Goal: Task Accomplishment & Management: Complete application form

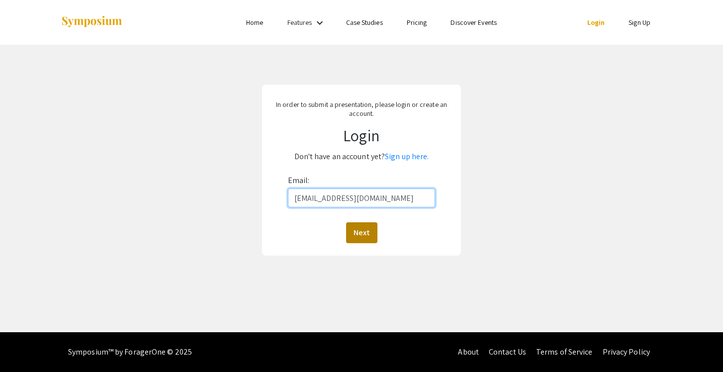
type input "[EMAIL_ADDRESS][DOMAIN_NAME]"
click at [365, 233] on button "Next" at bounding box center [361, 232] width 31 height 21
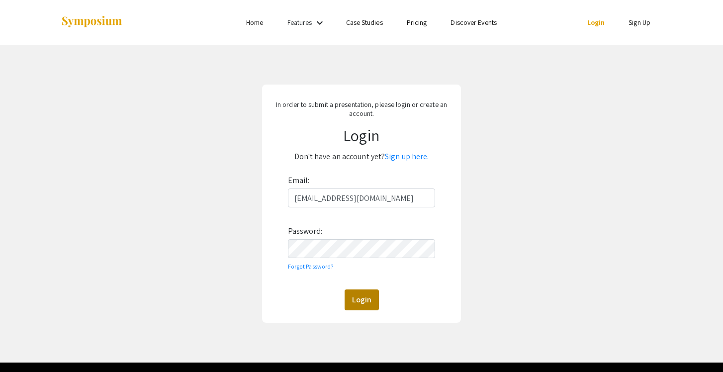
click at [370, 298] on button "Login" at bounding box center [361, 299] width 34 height 21
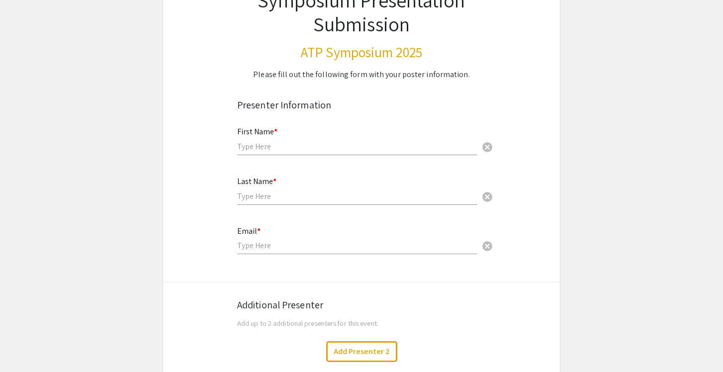
scroll to position [92, 0]
type input "[PERSON_NAME]"
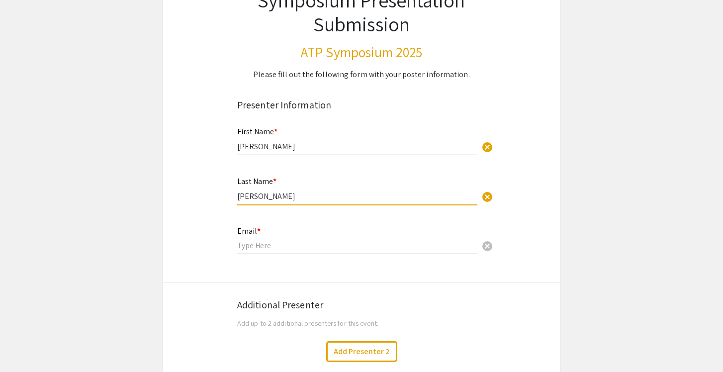
type input "[PERSON_NAME]"
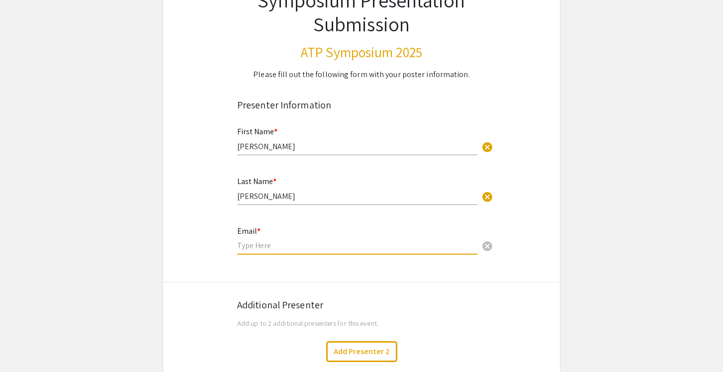
click at [264, 247] on input "email" at bounding box center [357, 245] width 240 height 10
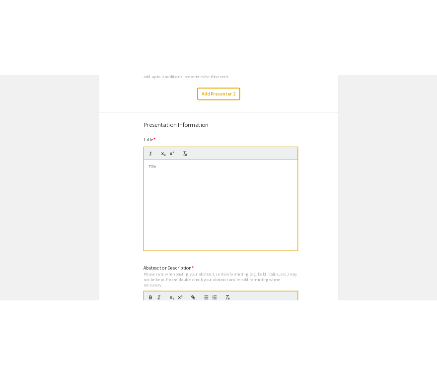
scroll to position [373, 0]
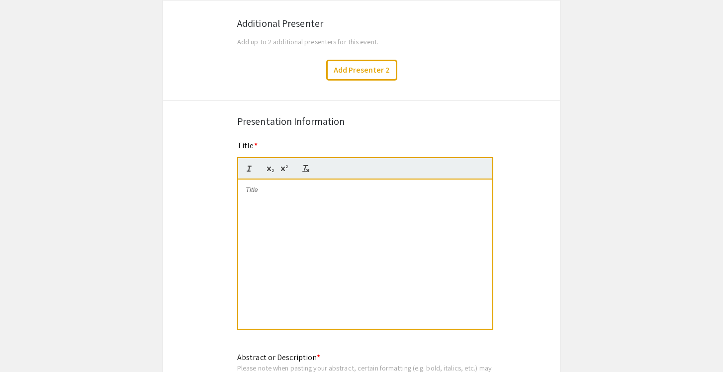
type input "[EMAIL_ADDRESS][DOMAIN_NAME]"
click at [279, 191] on p at bounding box center [365, 189] width 239 height 9
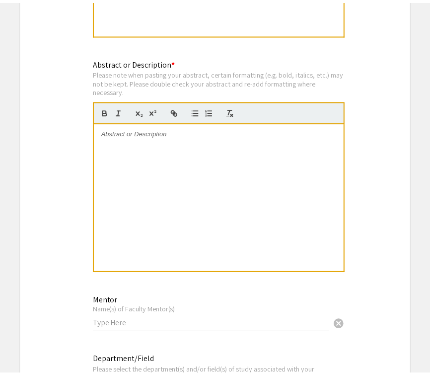
scroll to position [680, 0]
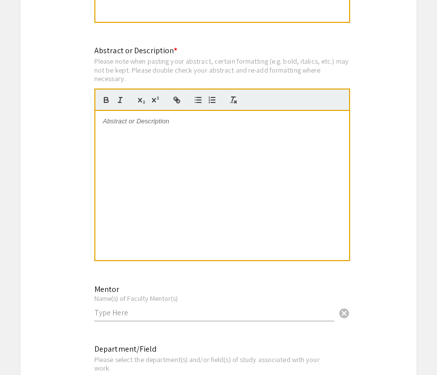
click at [213, 145] on div at bounding box center [222, 185] width 254 height 149
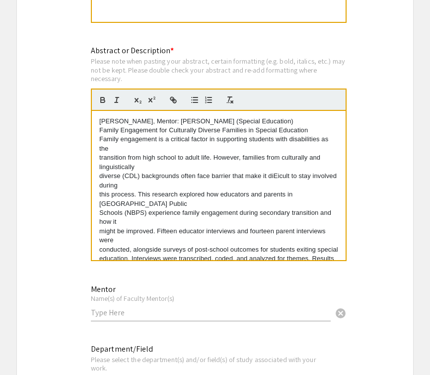
scroll to position [0, 0]
click at [98, 156] on div "[PERSON_NAME], Mentor: [PERSON_NAME] (Special Education) Family Engagement for …" at bounding box center [219, 185] width 254 height 149
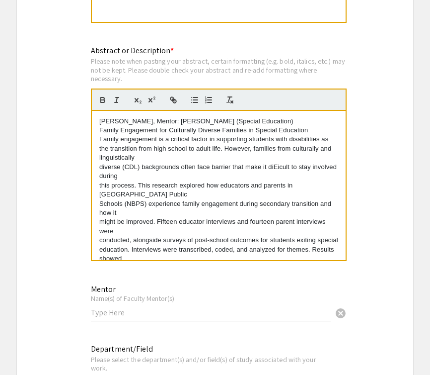
click at [98, 167] on div "[PERSON_NAME], Mentor: [PERSON_NAME] (Special Education) Family Engagement for …" at bounding box center [219, 185] width 254 height 149
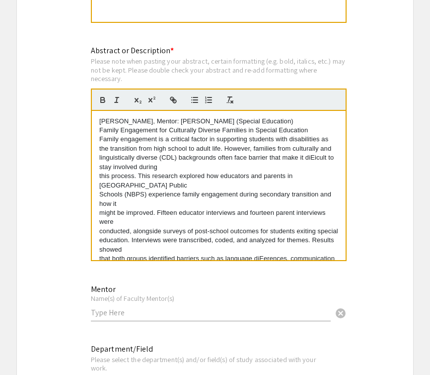
click at [100, 175] on p "this process. This research explored how educators and parents in [GEOGRAPHIC_D…" at bounding box center [218, 180] width 239 height 18
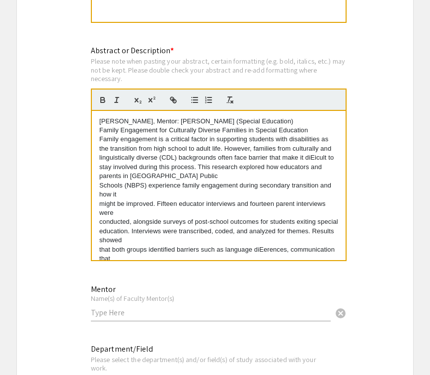
click at [98, 185] on div "[PERSON_NAME], Mentor: [PERSON_NAME] (Special Education) Family Engagement for …" at bounding box center [219, 185] width 254 height 149
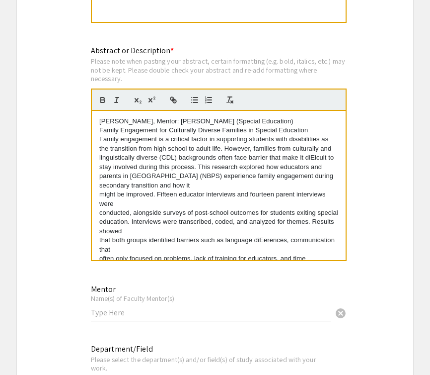
click at [99, 211] on div "[PERSON_NAME], Mentor: [PERSON_NAME] (Special Education) Family Engagement for …" at bounding box center [219, 185] width 254 height 149
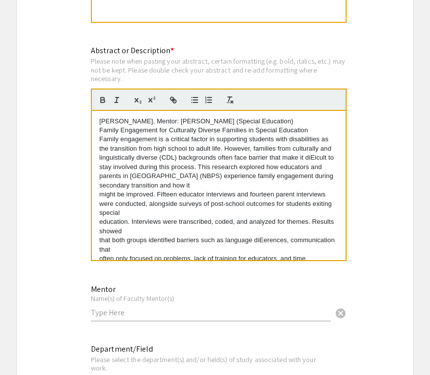
click at [98, 194] on div "[PERSON_NAME], Mentor: [PERSON_NAME] (Special Education) Family Engagement for …" at bounding box center [219, 185] width 254 height 149
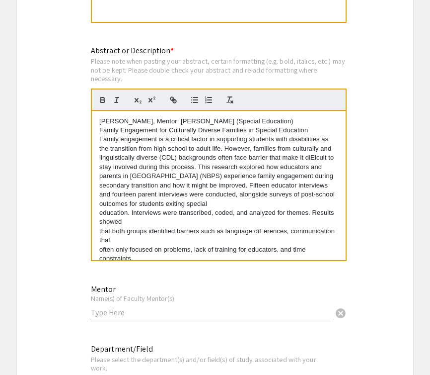
click at [98, 229] on div "[PERSON_NAME], Mentor: [PERSON_NAME] (Special Education) Family Engagement for …" at bounding box center [219, 185] width 254 height 149
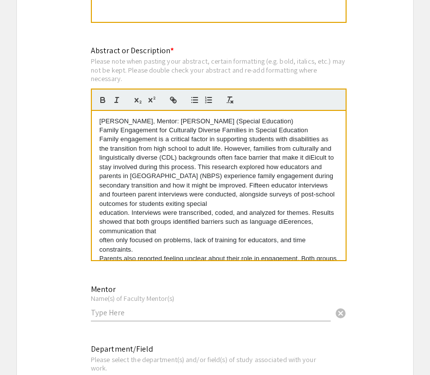
click at [99, 239] on div "[PERSON_NAME], Mentor: [PERSON_NAME] (Special Education) Family Engagement for …" at bounding box center [219, 185] width 254 height 149
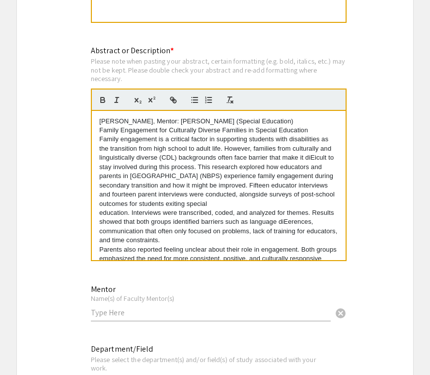
click at [99, 244] on div "[PERSON_NAME], Mentor: [PERSON_NAME] (Special Education) Family Engagement for …" at bounding box center [219, 185] width 254 height 149
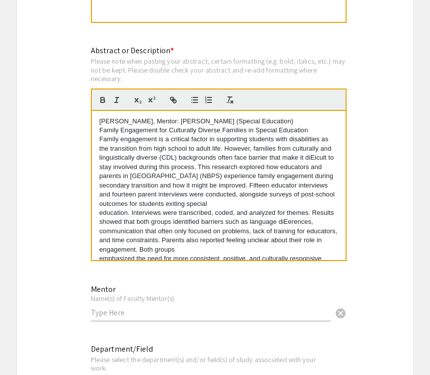
click at [100, 255] on p "emphasized the need for more consistent, positive, and culturally responsive" at bounding box center [218, 258] width 239 height 9
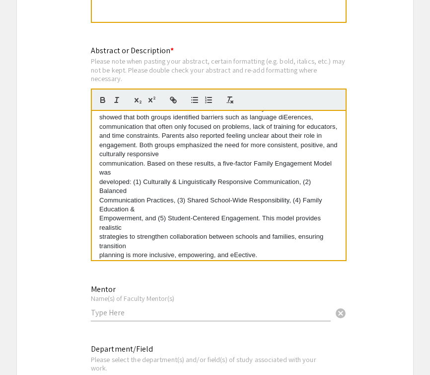
scroll to position [695, 0]
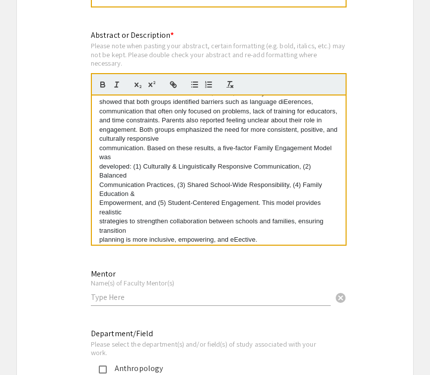
click at [99, 145] on p "communication. Based on these results, a five-factor Family Engagement Model was" at bounding box center [218, 153] width 239 height 18
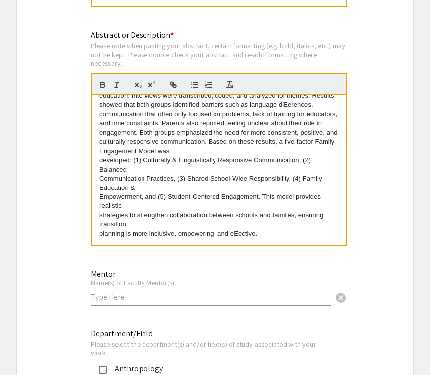
scroll to position [95, 0]
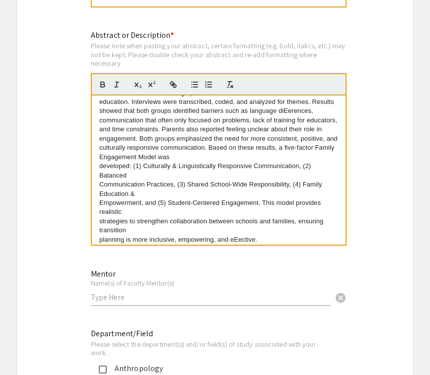
click at [100, 162] on p "developed: (1) Culturally & Linguistically Responsive Communication, (2) Balanc…" at bounding box center [218, 171] width 239 height 18
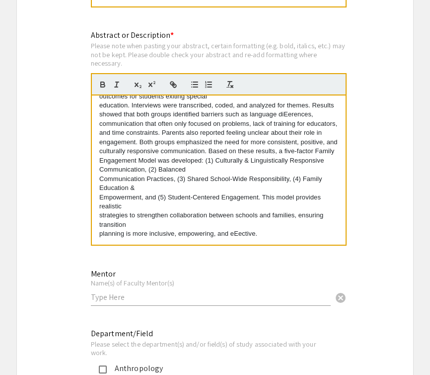
scroll to position [86, 0]
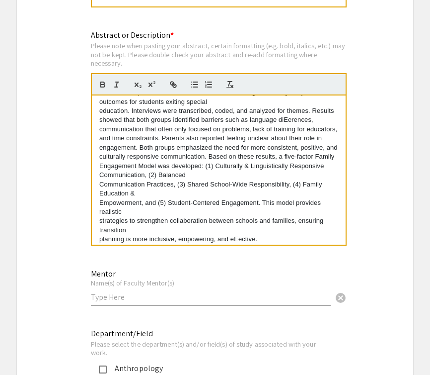
click at [101, 182] on p "Communication Practices, (3) Shared School-Wide Responsibility, (4) Family Educ…" at bounding box center [218, 189] width 239 height 18
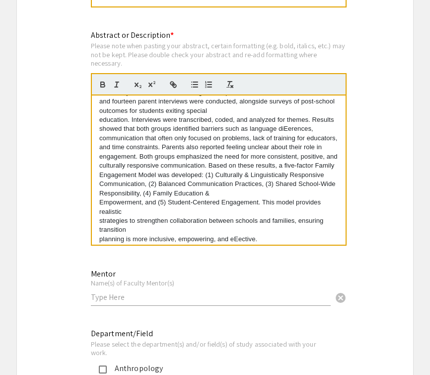
click at [100, 198] on p "Empowerment, and (5) Student-Centered Engagement. This model provides realistic" at bounding box center [218, 207] width 239 height 18
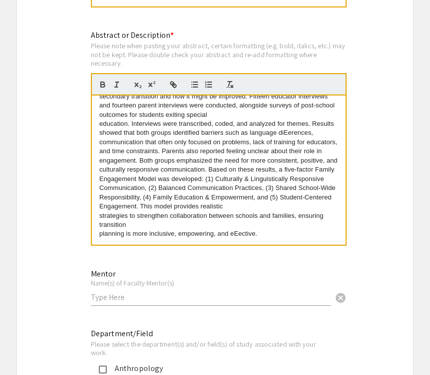
scroll to position [69, 0]
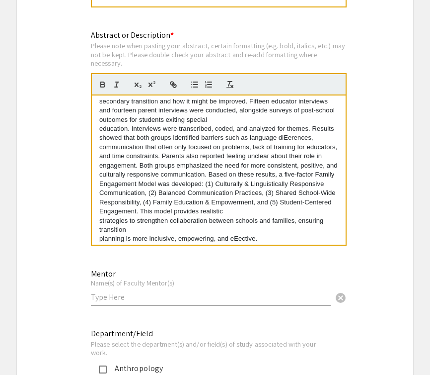
click at [99, 217] on p "strategies to strengthen collaboration between schools and families, ensuring t…" at bounding box center [218, 225] width 239 height 18
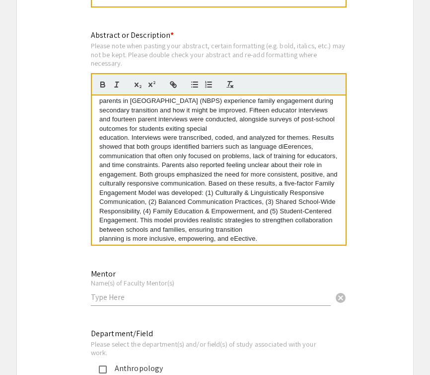
click at [99, 236] on div "[PERSON_NAME], Mentor: [PERSON_NAME] (Special Education) Family Engagement for …" at bounding box center [219, 169] width 254 height 149
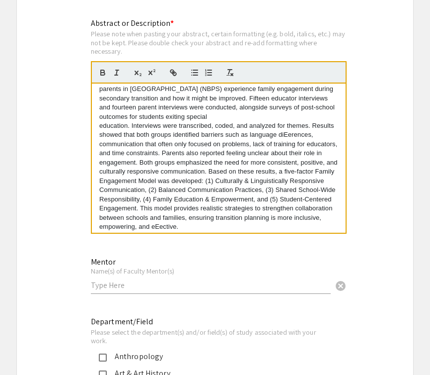
scroll to position [717, 0]
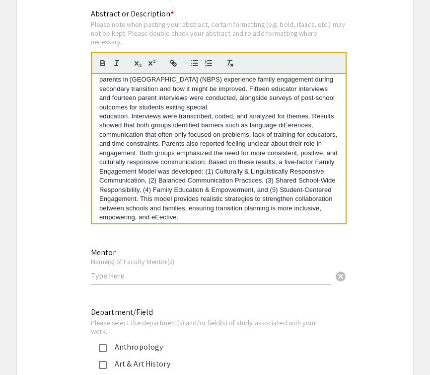
click at [156, 213] on p "education. Interviews were transcribed, coded, and analyzed for themes. Results…" at bounding box center [218, 167] width 239 height 110
click at [158, 213] on p "education. Interviews were transcribed, coded, and analyzed for themes. Results…" at bounding box center [218, 167] width 239 height 110
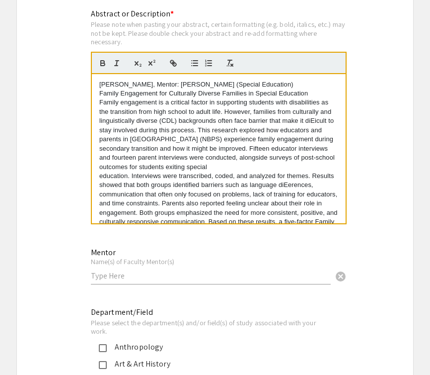
scroll to position [0, 0]
click at [100, 174] on p "education. Interviews were transcribed, coded, and analyzed for themes. Results…" at bounding box center [218, 226] width 239 height 110
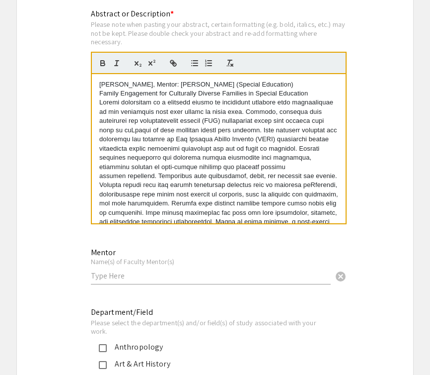
drag, startPoint x: 297, startPoint y: 84, endPoint x: 93, endPoint y: 79, distance: 203.9
click at [93, 79] on div "[PERSON_NAME], Mentor: [PERSON_NAME] (Special Education) Family Engagement for …" at bounding box center [219, 148] width 254 height 149
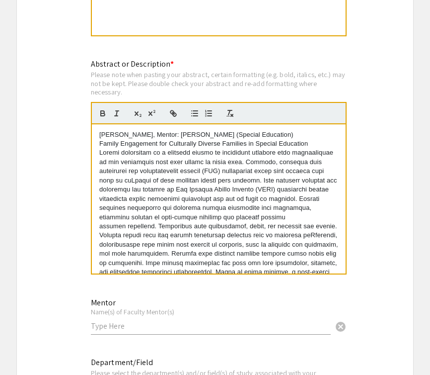
scroll to position [652, 0]
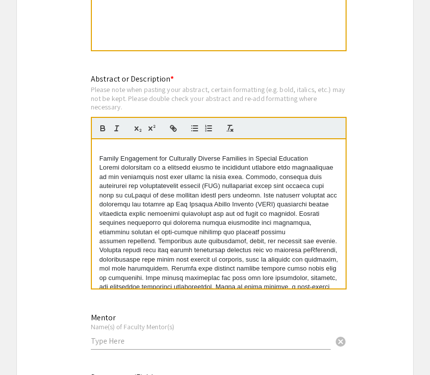
click at [99, 161] on div "Family Engagement for Culturally Diverse Families in Special Education" at bounding box center [219, 213] width 254 height 149
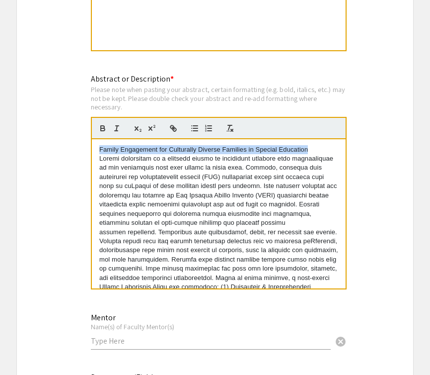
drag, startPoint x: 100, startPoint y: 152, endPoint x: 314, endPoint y: 149, distance: 213.2
click at [314, 149] on p "Family Engagement for Culturally Diverse Families in Special Education" at bounding box center [218, 149] width 239 height 9
click at [118, 128] on icon "button" at bounding box center [116, 128] width 9 height 9
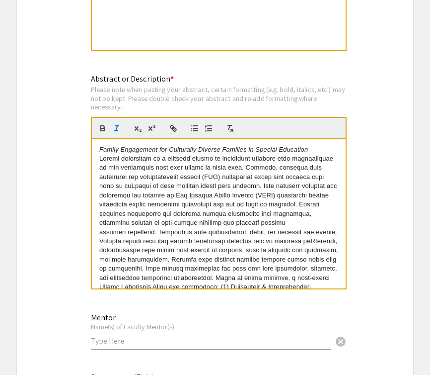
click at [324, 149] on p "Family Engagement for Culturally Diverse Families in Special Education" at bounding box center [218, 149] width 239 height 9
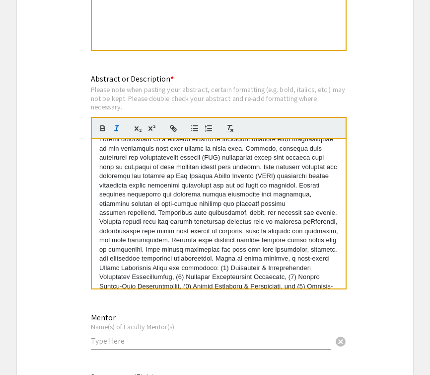
scroll to position [27, 0]
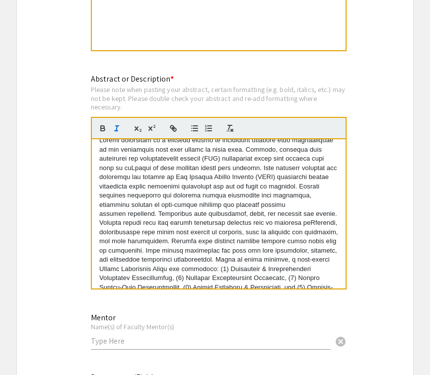
click at [314, 162] on p at bounding box center [218, 227] width 239 height 183
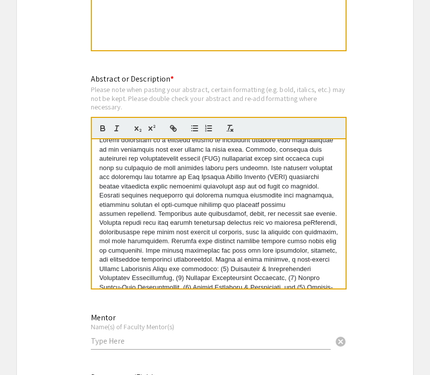
click at [320, 238] on p at bounding box center [218, 227] width 239 height 183
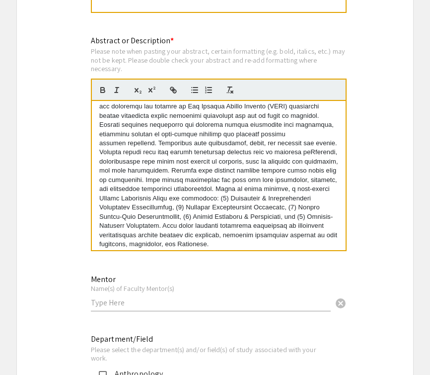
scroll to position [693, 0]
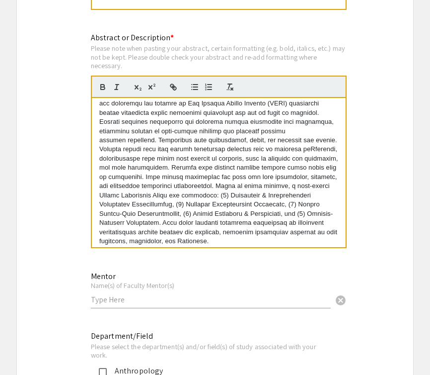
click at [215, 150] on p at bounding box center [218, 153] width 239 height 183
click at [326, 198] on p at bounding box center [218, 153] width 239 height 183
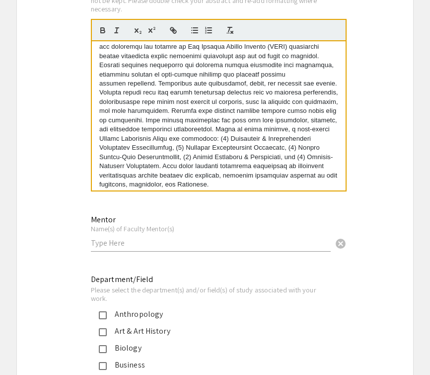
scroll to position [754, 0]
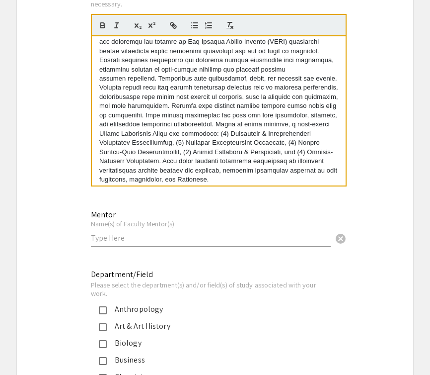
click at [153, 240] on input "text" at bounding box center [211, 238] width 240 height 10
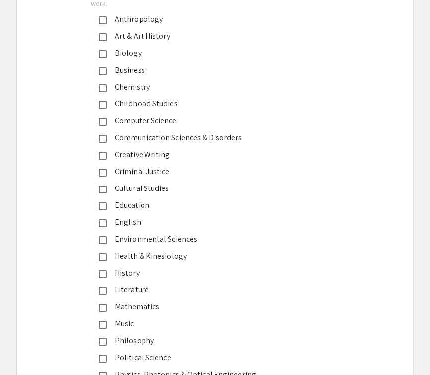
scroll to position [1044, 0]
type input "[PERSON_NAME]"
click at [102, 206] on mat-pseudo-checkbox at bounding box center [103, 207] width 8 height 8
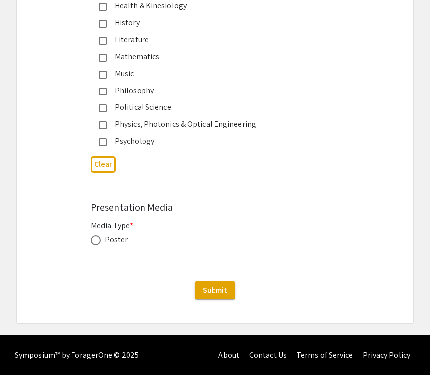
scroll to position [1294, 0]
click at [96, 242] on span at bounding box center [96, 240] width 10 height 10
click at [96, 242] on input "radio" at bounding box center [96, 240] width 10 height 10
radio input "true"
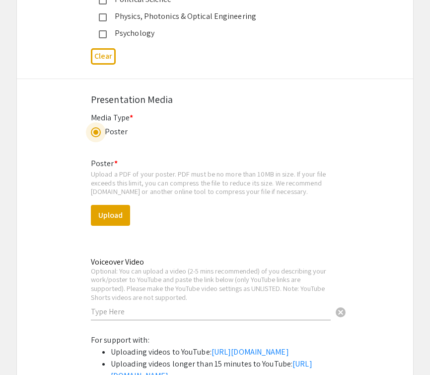
scroll to position [1405, 0]
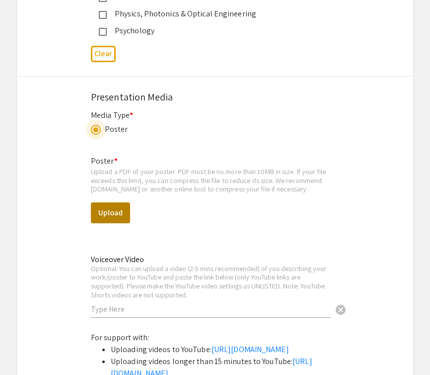
click at [113, 214] on button "Upload" at bounding box center [110, 212] width 39 height 21
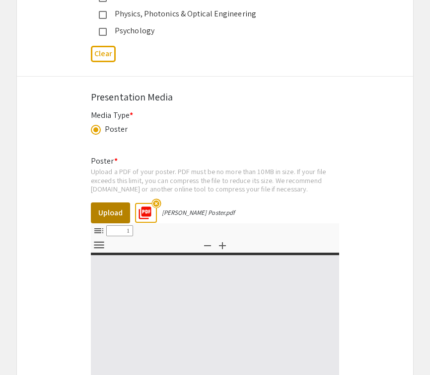
select select "custom"
type input "0"
select select "custom"
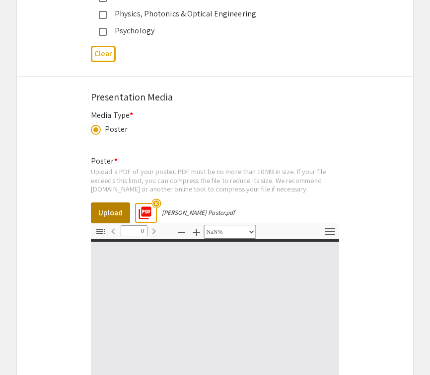
type input "1"
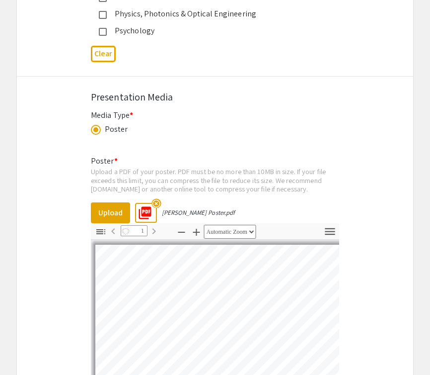
select select "auto"
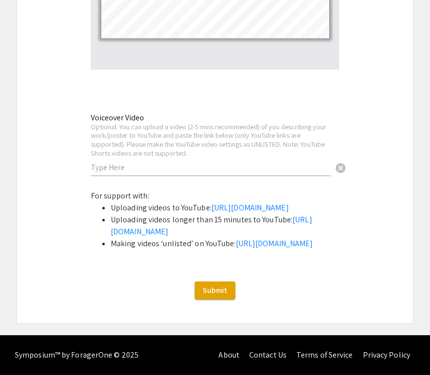
scroll to position [1864, 0]
click at [213, 295] on span "Submit" at bounding box center [215, 290] width 25 height 10
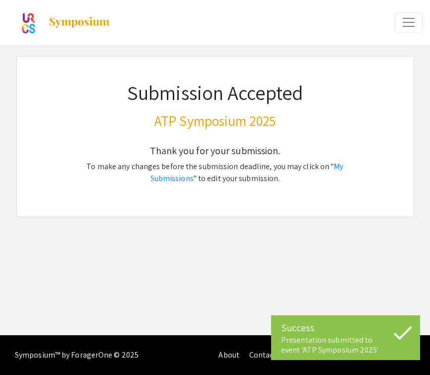
scroll to position [0, 0]
